Goal: Find specific page/section

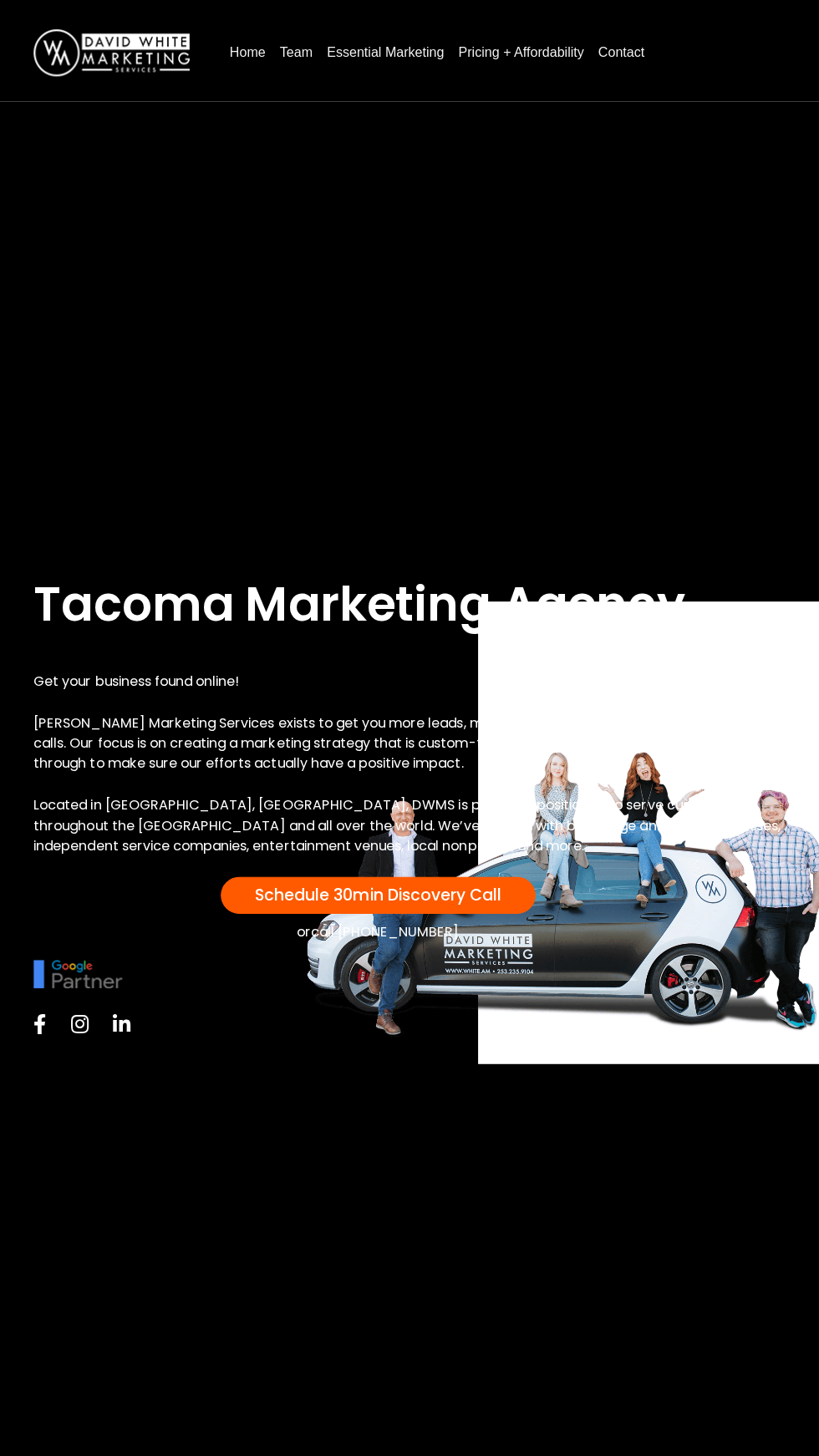
scroll to position [4, 0]
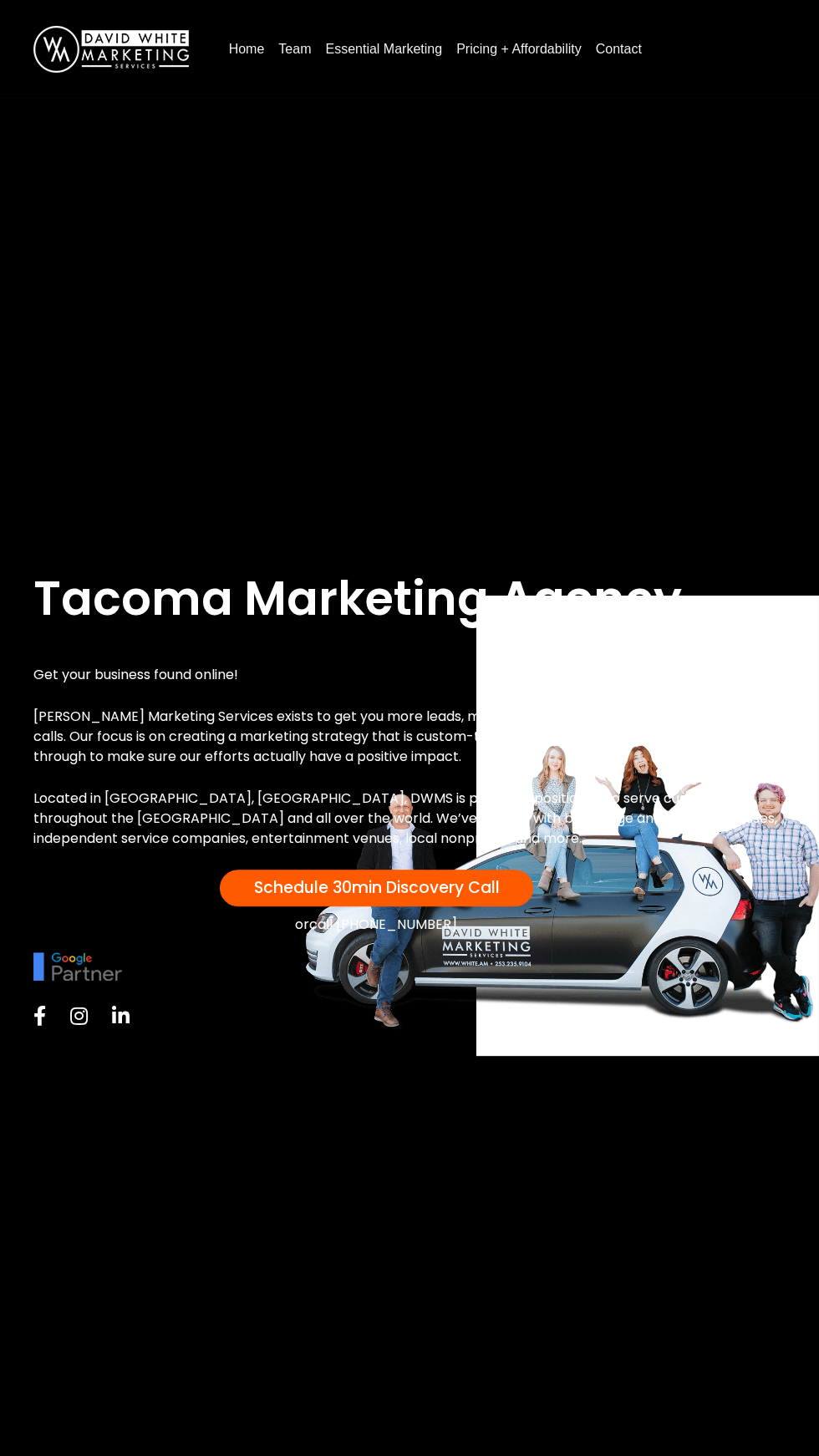
click at [230, 1278] on div "Tacoma Marketing Agency Get your business found online! [PERSON_NAME] Marketing…" at bounding box center [410, 826] width 819 height 1456
click at [310, 335] on div "Tacoma Marketing Agency Get your business found online! [PERSON_NAME] Marketing…" at bounding box center [410, 826] width 819 height 1456
